Goal: Information Seeking & Learning: Learn about a topic

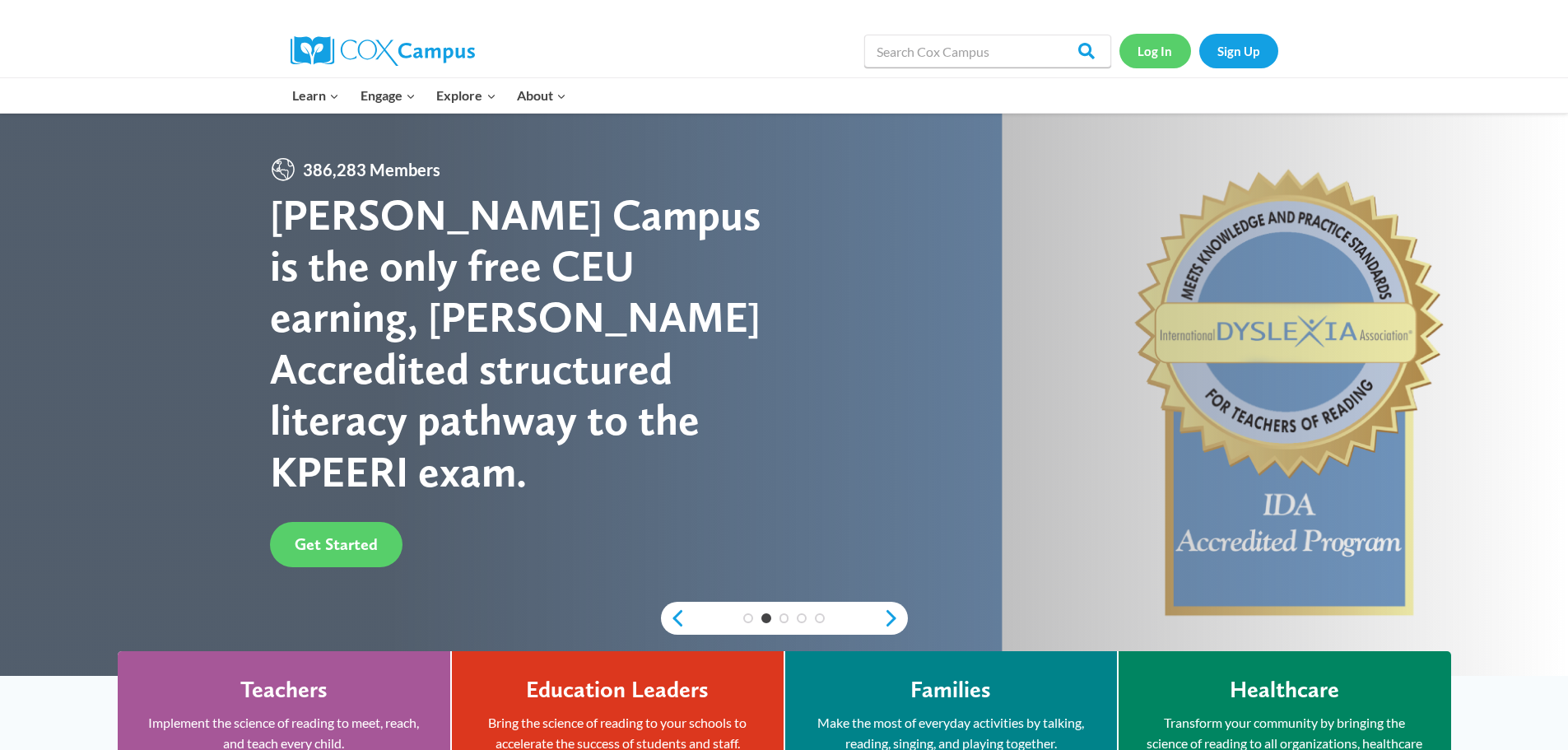
click at [1150, 55] on link "Log In" at bounding box center [1155, 51] width 72 height 34
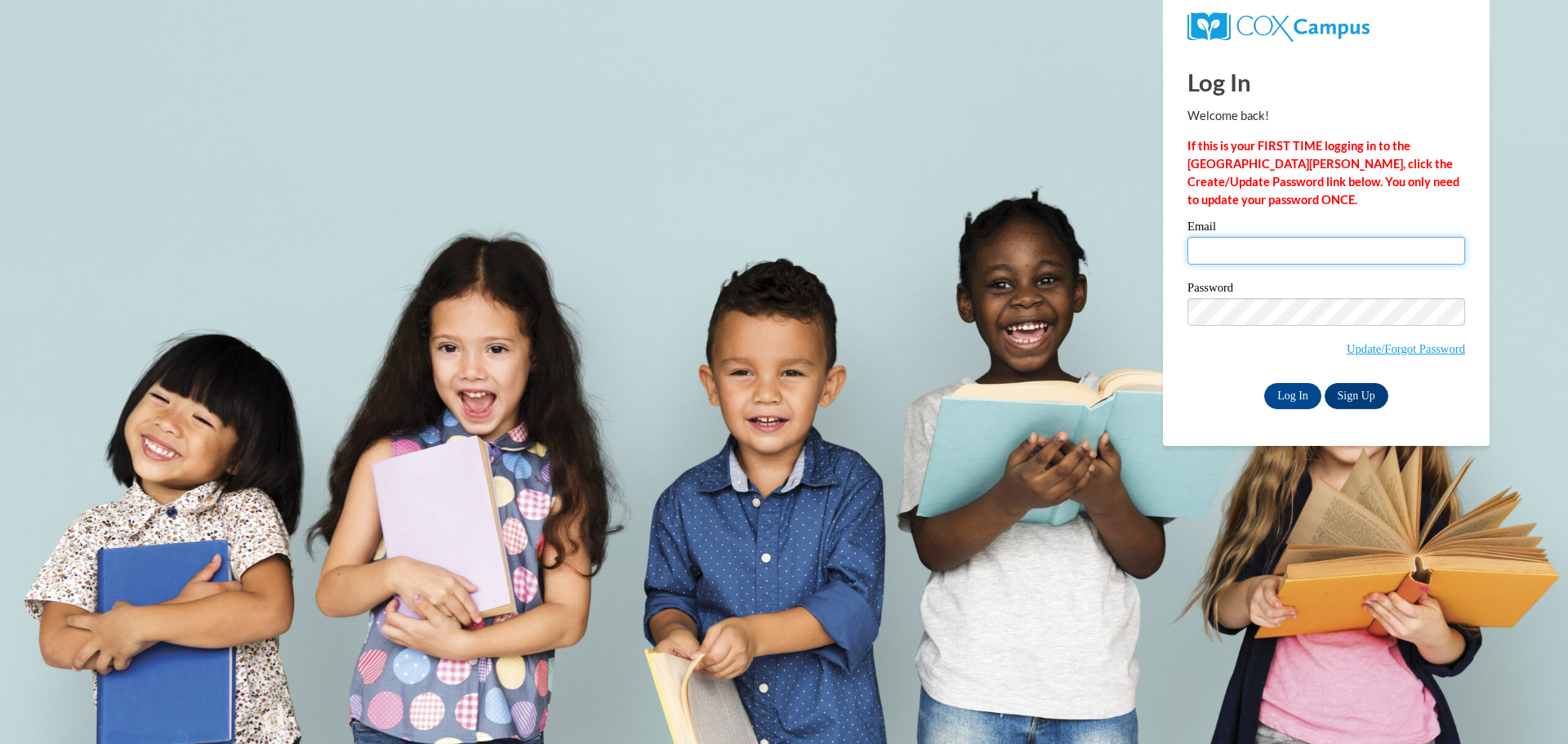
click at [1312, 257] on input "Email" at bounding box center [1327, 251] width 278 height 28
type input "[EMAIL_ADDRESS][DOMAIN_NAME]"
click at [1281, 392] on input "Log In" at bounding box center [1293, 396] width 58 height 26
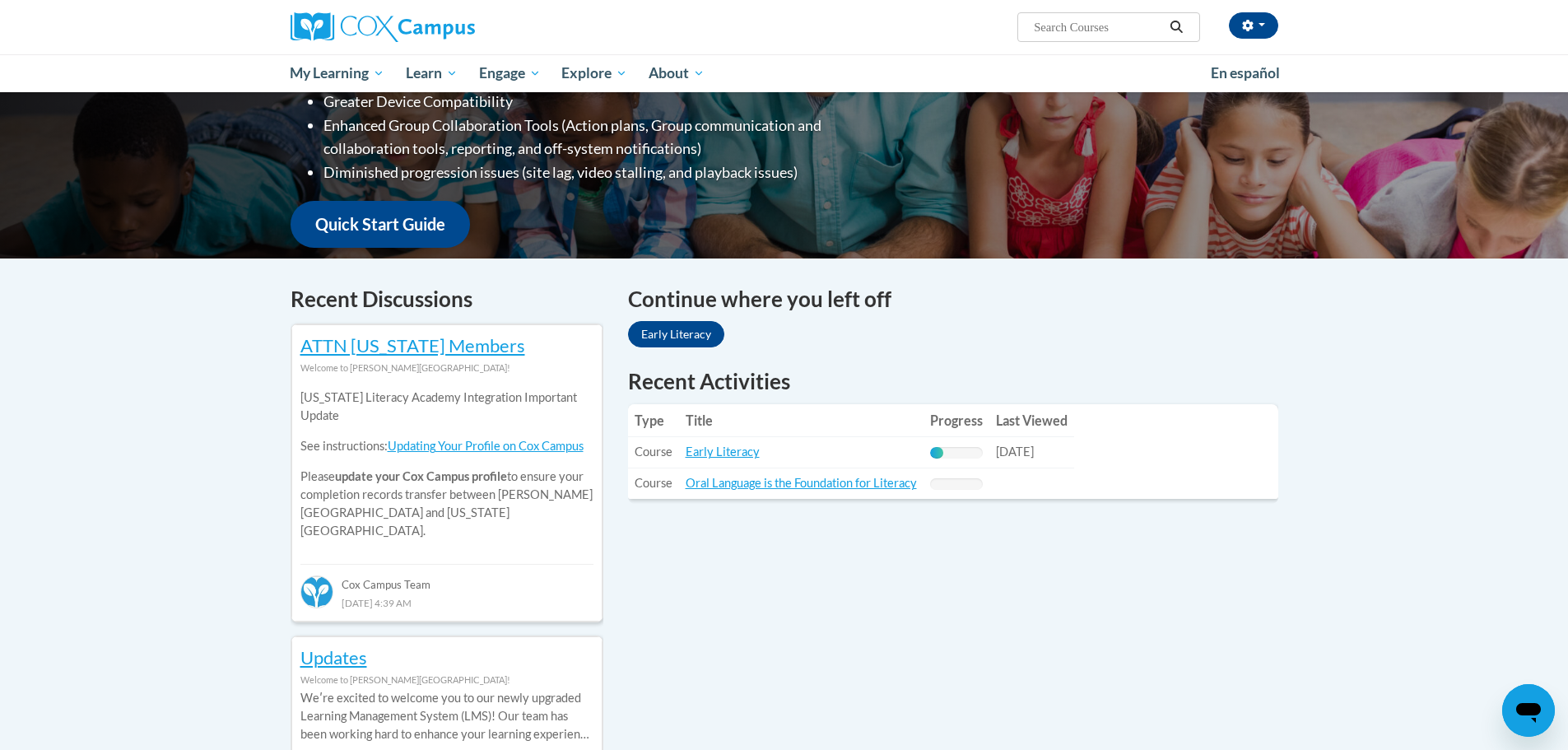
scroll to position [329, 0]
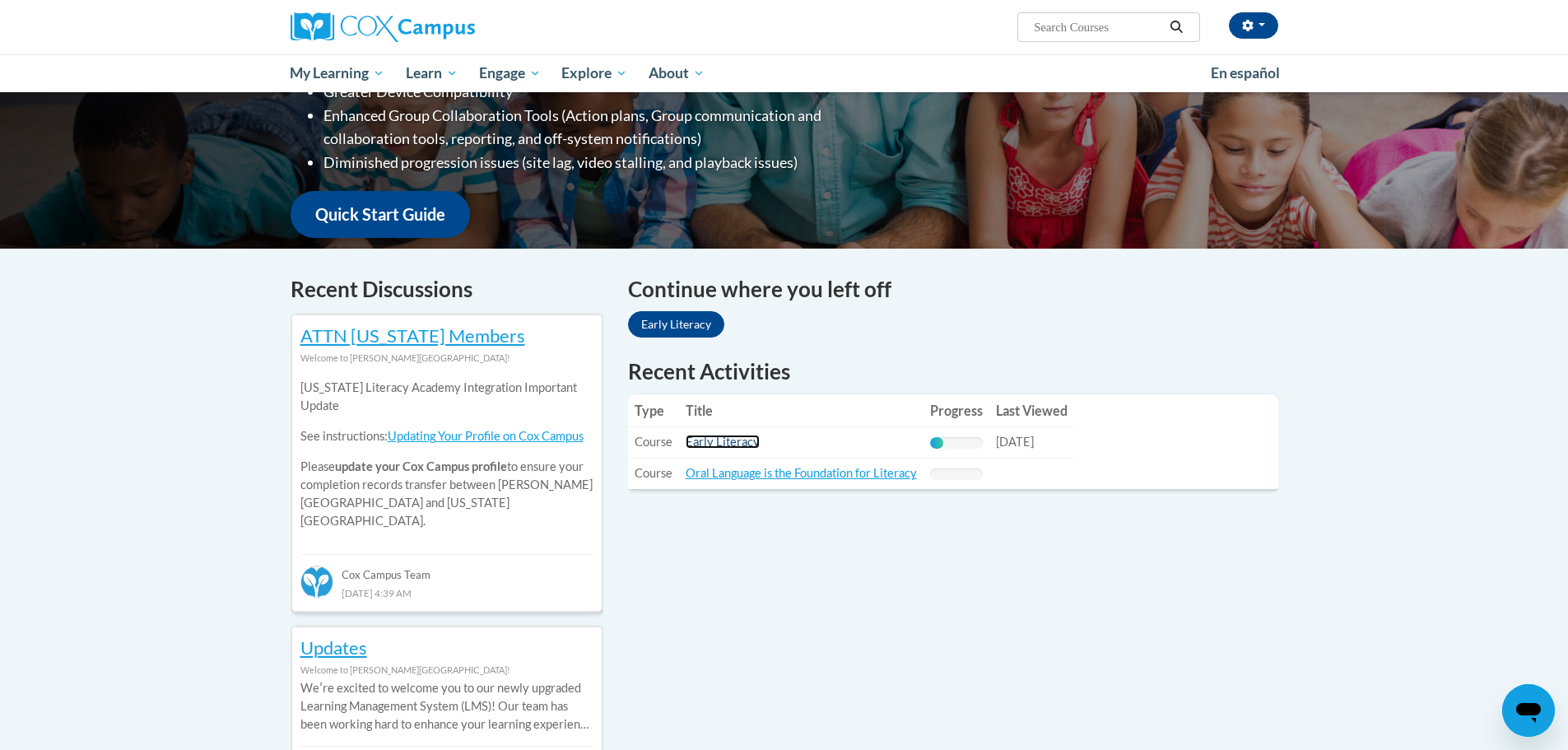
click at [726, 442] on link "Early Literacy" at bounding box center [723, 442] width 74 height 14
drag, startPoint x: 823, startPoint y: 468, endPoint x: 797, endPoint y: 519, distance: 57.0
click at [724, 438] on link "Early Literacy" at bounding box center [723, 442] width 74 height 14
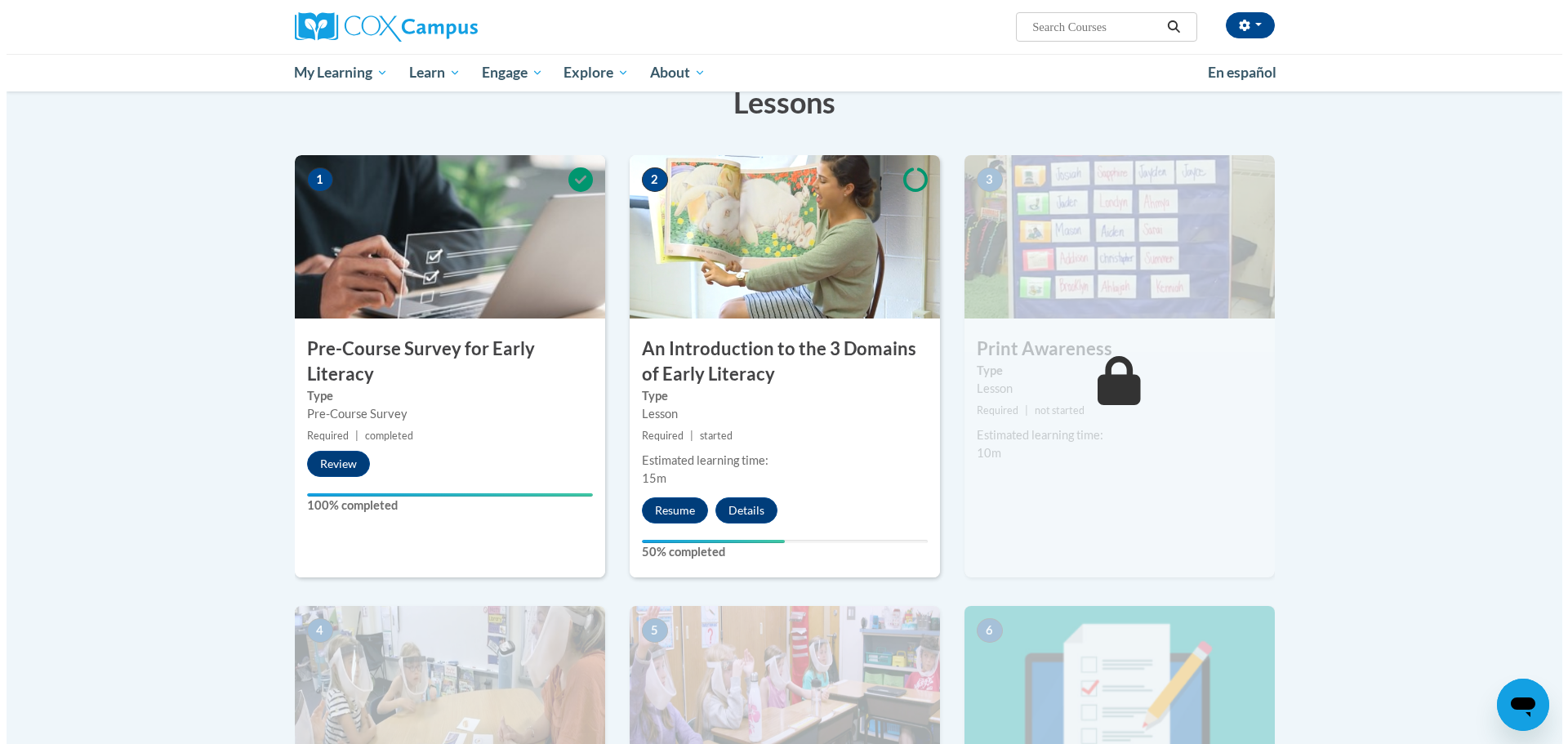
scroll to position [326, 0]
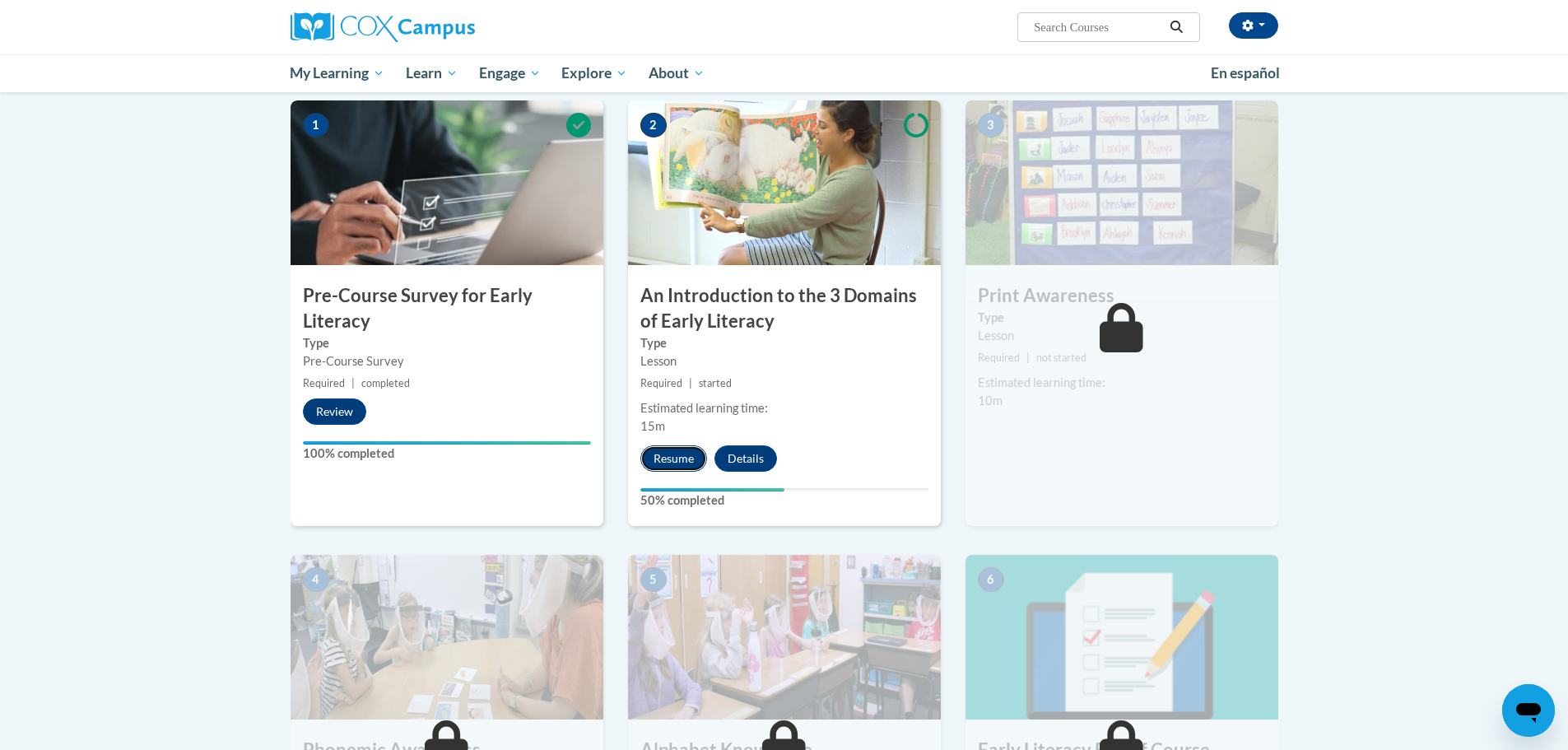
click at [676, 452] on button "Resume" at bounding box center [673, 458] width 67 height 26
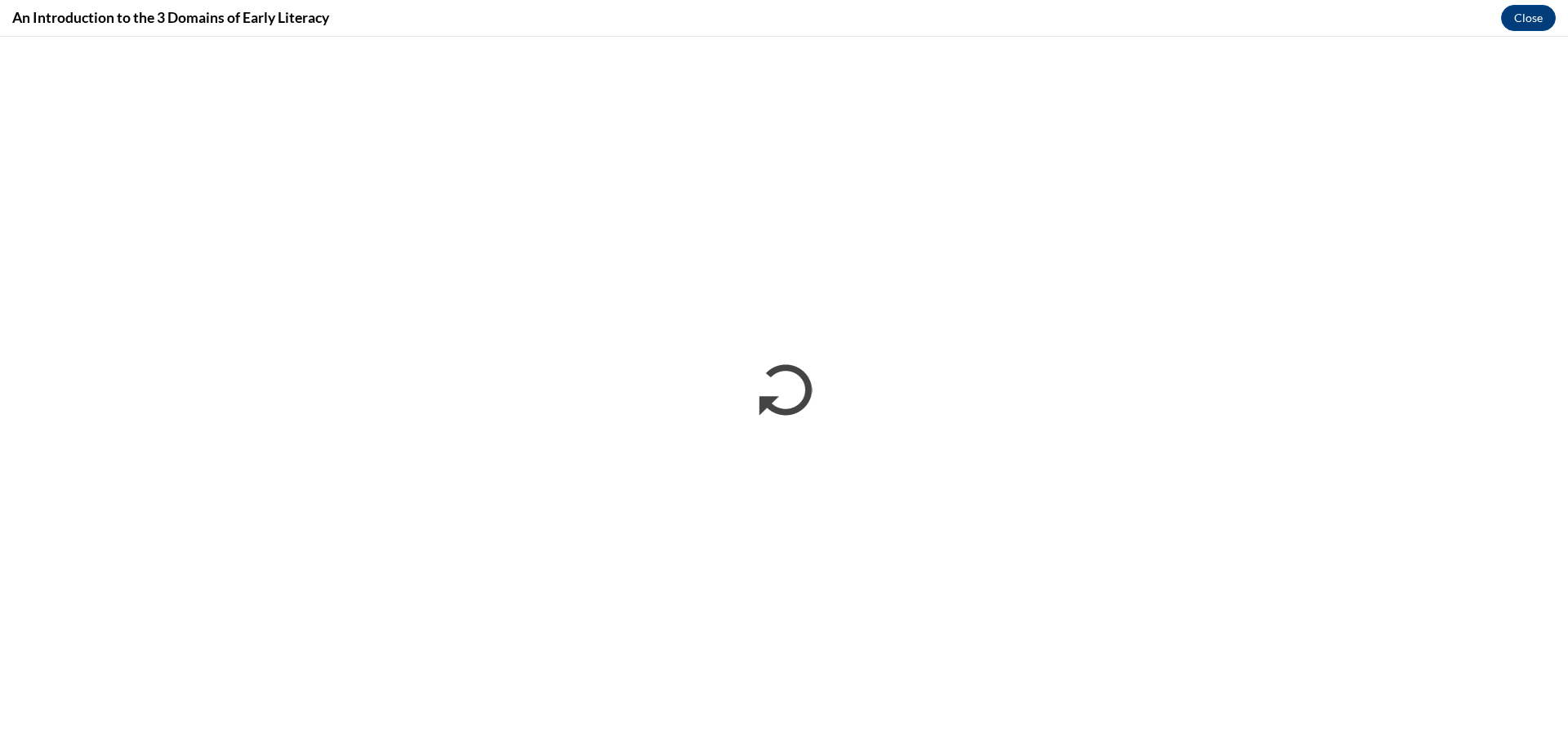
scroll to position [0, 0]
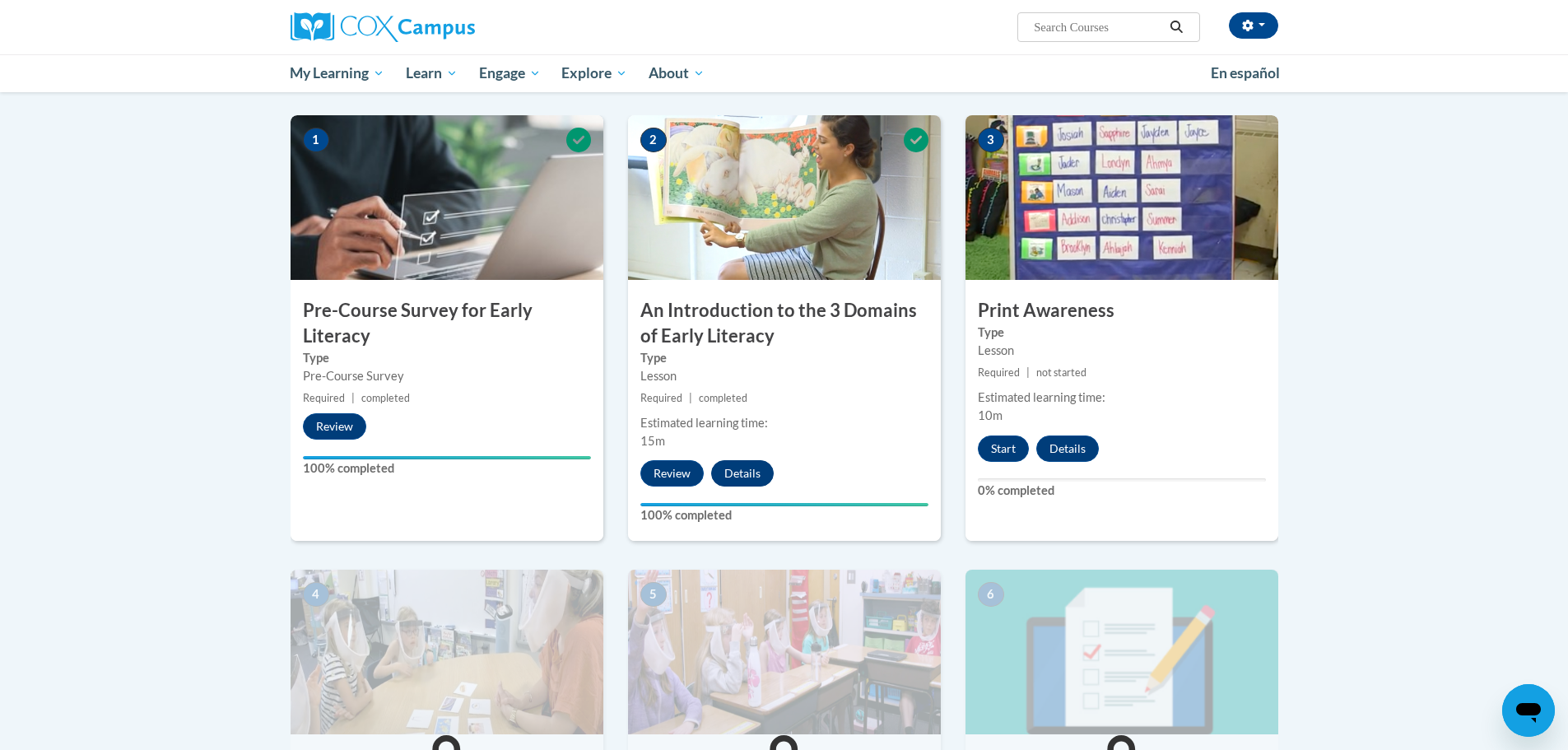
scroll to position [329, 0]
